Goal: Transaction & Acquisition: Purchase product/service

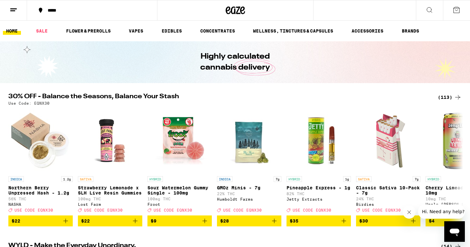
click at [449, 98] on div "(113)" at bounding box center [450, 97] width 24 height 8
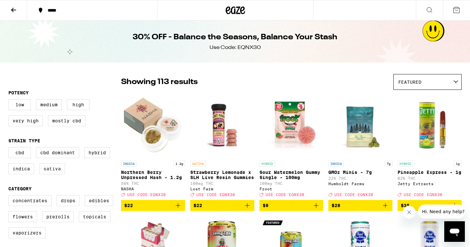
click at [50, 171] on label "Sativa" at bounding box center [52, 168] width 26 height 11
click at [10, 149] on input "Sativa" at bounding box center [10, 148] width 0 height 0
checkbox input "true"
